Goal: Task Accomplishment & Management: Manage account settings

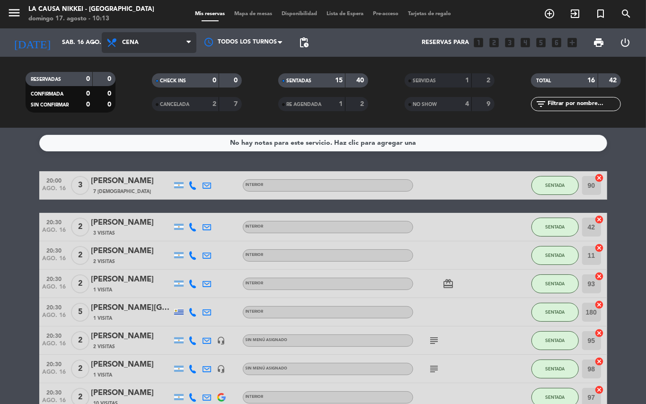
click at [145, 42] on span "Cena" at bounding box center [149, 42] width 95 height 21
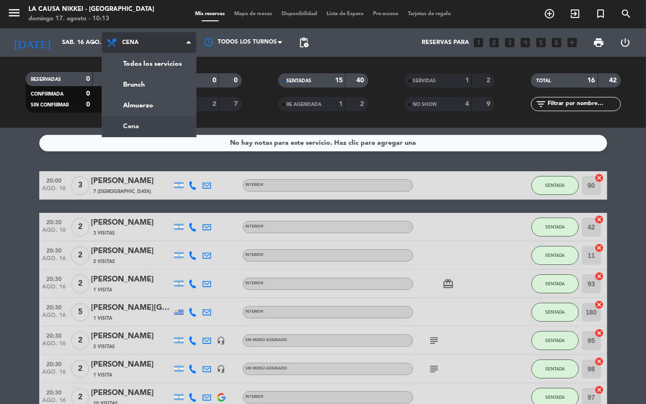
click at [135, 127] on ng-component "menu La Causa Nikkei - [GEOGRAPHIC_DATA][PERSON_NAME][DATE] 17. agosto - 10:13 …" at bounding box center [323, 202] width 646 height 404
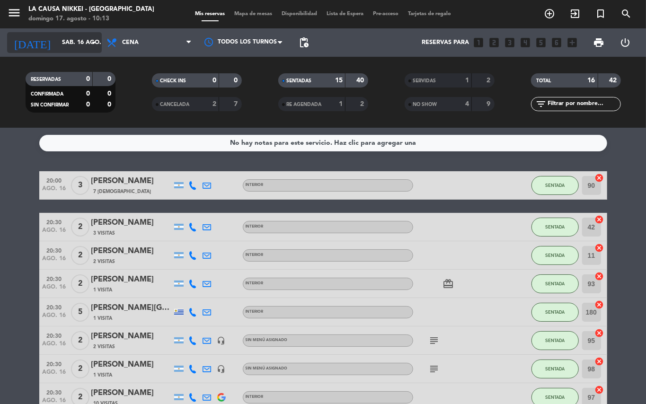
click at [98, 48] on input "sáb. 16 ago." at bounding box center [97, 43] width 80 height 16
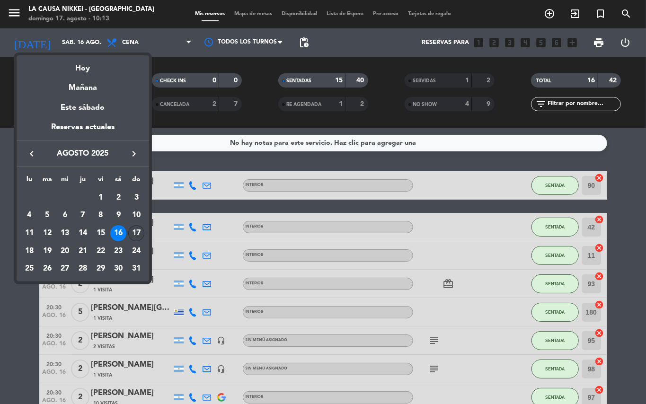
click at [142, 231] on div "17" at bounding box center [136, 233] width 16 height 16
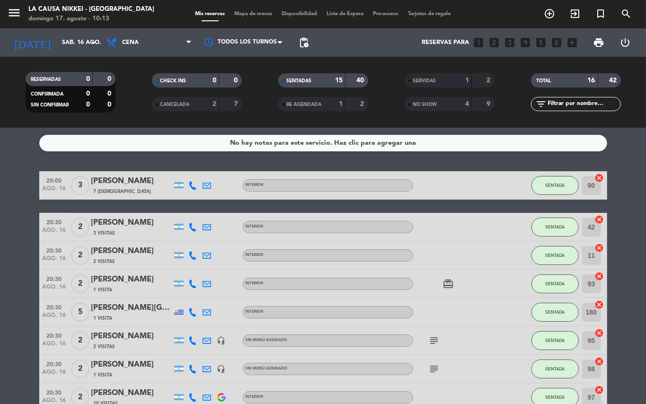
type input "dom. 17 ago."
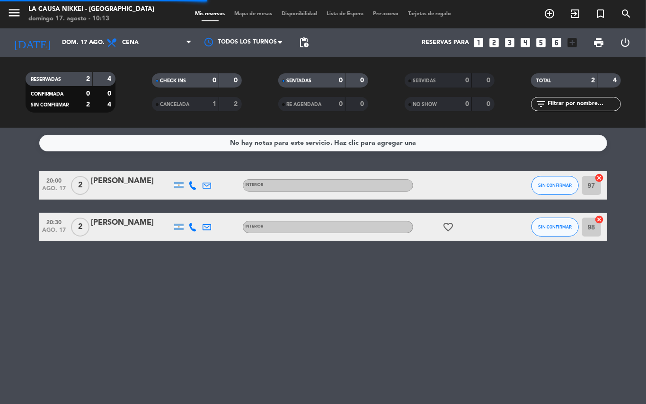
click at [154, 31] on div "Todos los servicios Brunch Almuerzo Cena Cena Todos los servicios Brunch Almuer…" at bounding box center [149, 42] width 95 height 28
click at [154, 37] on span "Cena" at bounding box center [149, 42] width 95 height 21
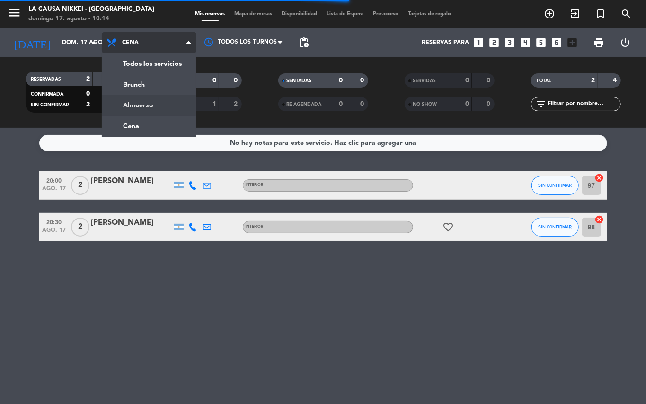
click at [141, 101] on div "menu La Causa Nikkei - [GEOGRAPHIC_DATA][PERSON_NAME][DATE] 17. agosto - 10:14 …" at bounding box center [323, 64] width 646 height 128
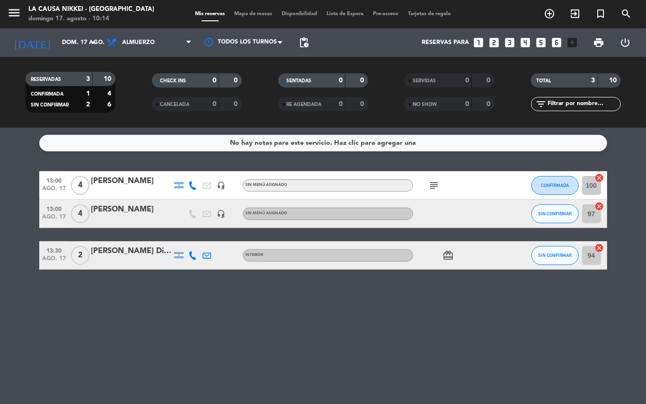
click at [434, 185] on icon "subject" at bounding box center [434, 185] width 11 height 11
click at [219, 214] on icon "headset_mic" at bounding box center [221, 214] width 9 height 9
click at [450, 251] on icon "card_giftcard" at bounding box center [448, 255] width 11 height 11
click at [438, 303] on div "No hay notas para este servicio. Haz clic para agregar una 13:00 [DATE] 4 [PERS…" at bounding box center [323, 266] width 646 height 276
